Goal: Information Seeking & Learning: Learn about a topic

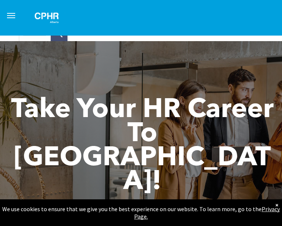
click at [19, 16] on button "menu" at bounding box center [11, 15] width 15 height 15
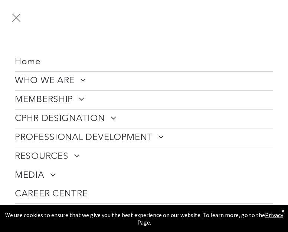
click at [47, 78] on span "WHO WE ARE" at bounding box center [50, 80] width 71 height 11
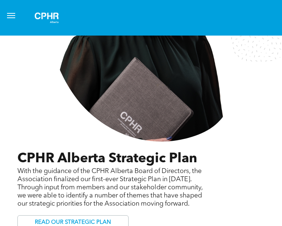
scroll to position [726, 0]
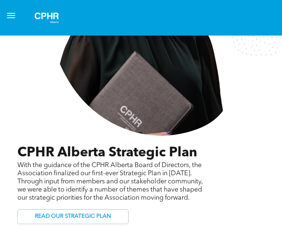
drag, startPoint x: 96, startPoint y: 98, endPoint x: 82, endPoint y: 87, distance: 17.2
copy span "Chartered Professionals in Human Resources of [GEOGRAPHIC_DATA]"
